Goal: Find contact information: Find contact information

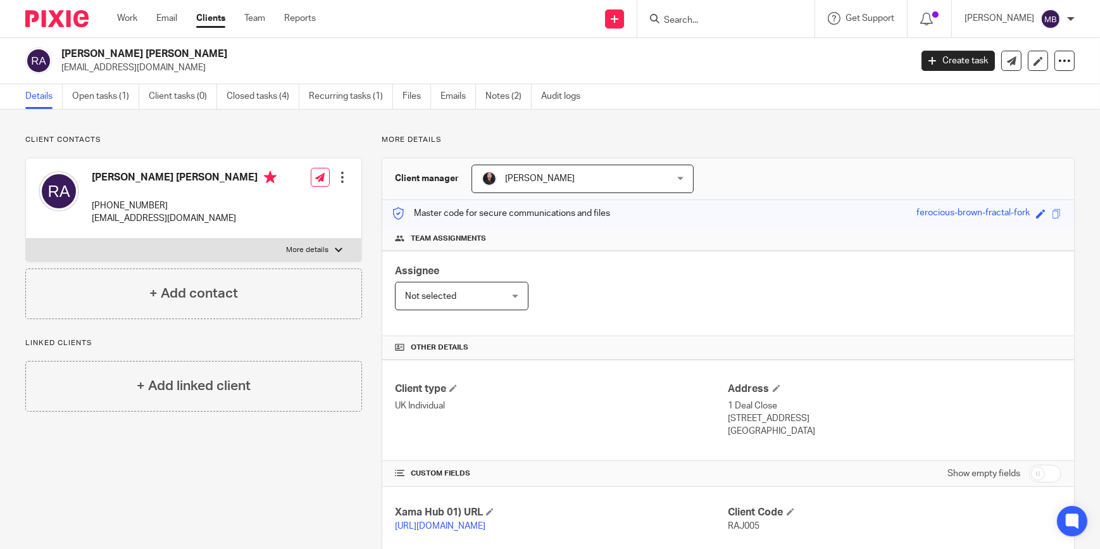
click at [709, 19] on input "Search" at bounding box center [720, 20] width 114 height 11
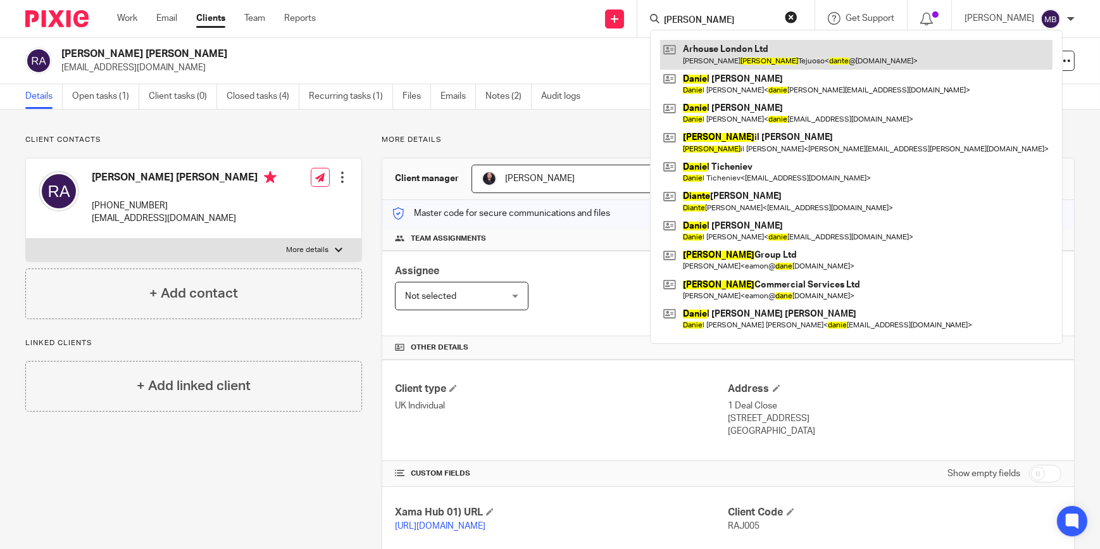
type input "Dante"
click at [749, 61] on link at bounding box center [856, 54] width 392 height 29
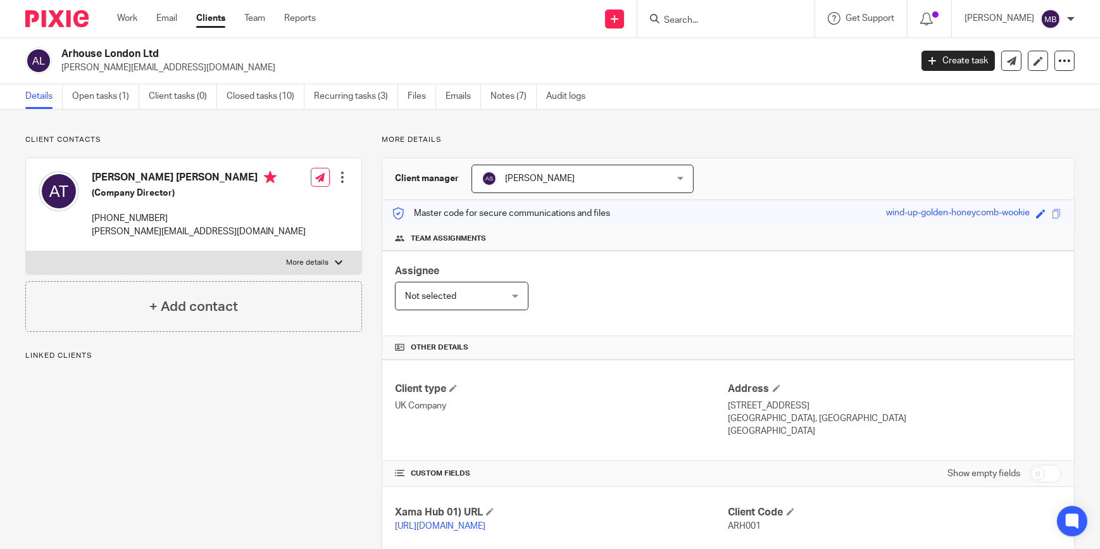
drag, startPoint x: 185, startPoint y: 215, endPoint x: 109, endPoint y: 219, distance: 75.4
click at [109, 219] on p "[PHONE_NUMBER]" at bounding box center [199, 218] width 214 height 13
copy p "079 631 04742"
